Goal: Information Seeking & Learning: Learn about a topic

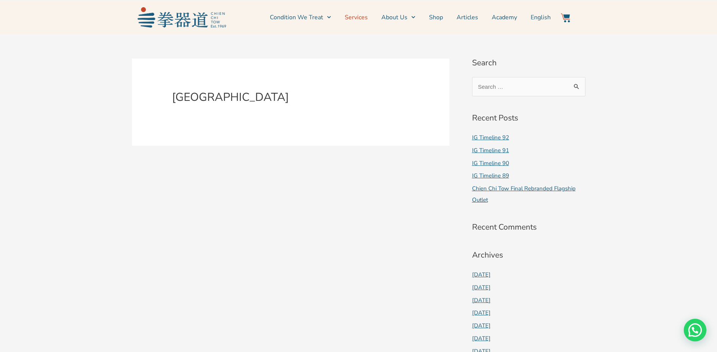
click at [363, 17] on link "Services" at bounding box center [356, 17] width 23 height 19
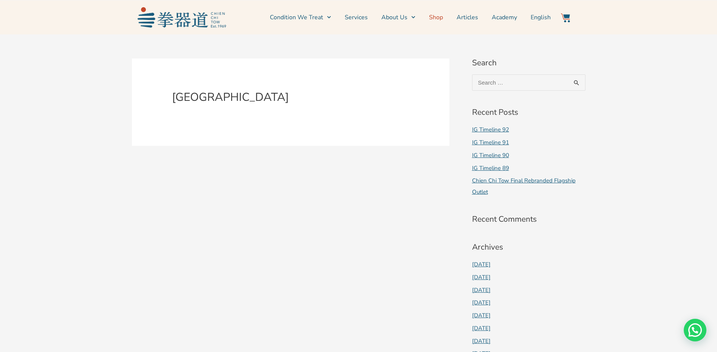
click at [437, 19] on link "Shop" at bounding box center [436, 17] width 14 height 19
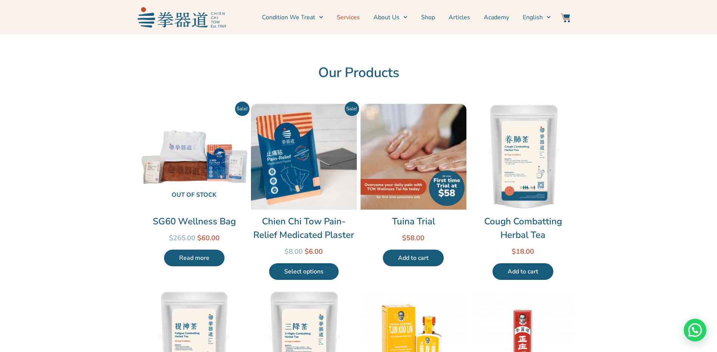
click at [349, 18] on link "Services" at bounding box center [348, 17] width 23 height 19
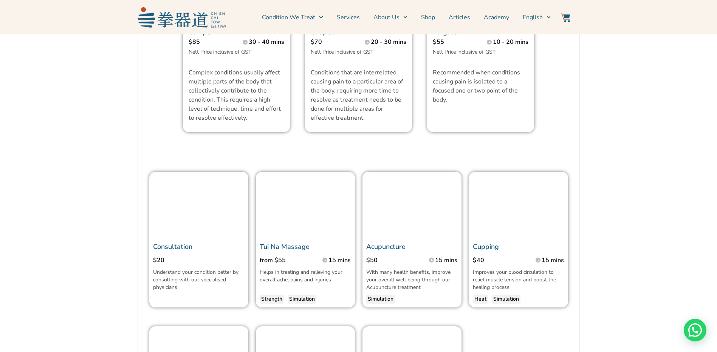
scroll to position [680, 0]
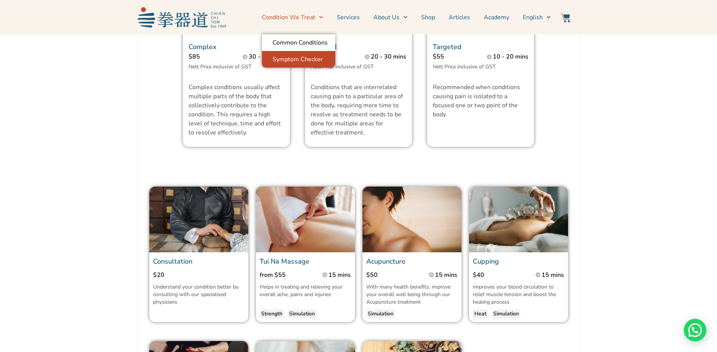
click at [299, 59] on link "Symptom Checker" at bounding box center [298, 59] width 73 height 17
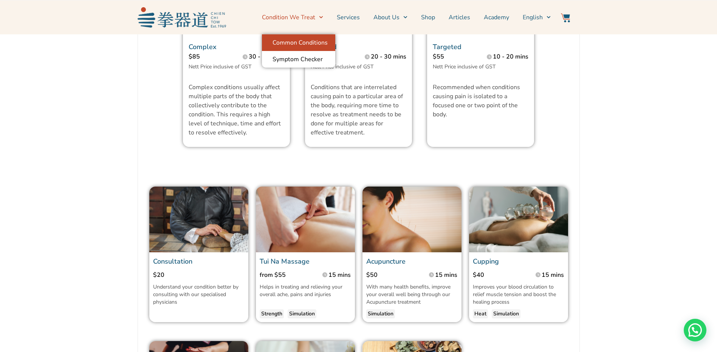
click at [302, 45] on link "Common Conditions" at bounding box center [298, 42] width 73 height 17
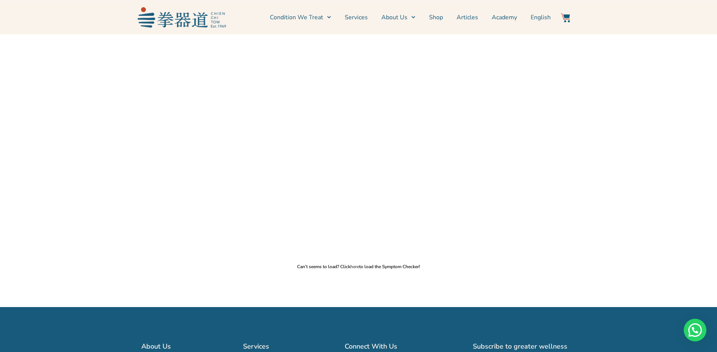
click at [356, 266] on link "here" at bounding box center [354, 267] width 9 height 6
